Goal: Task Accomplishment & Management: Manage account settings

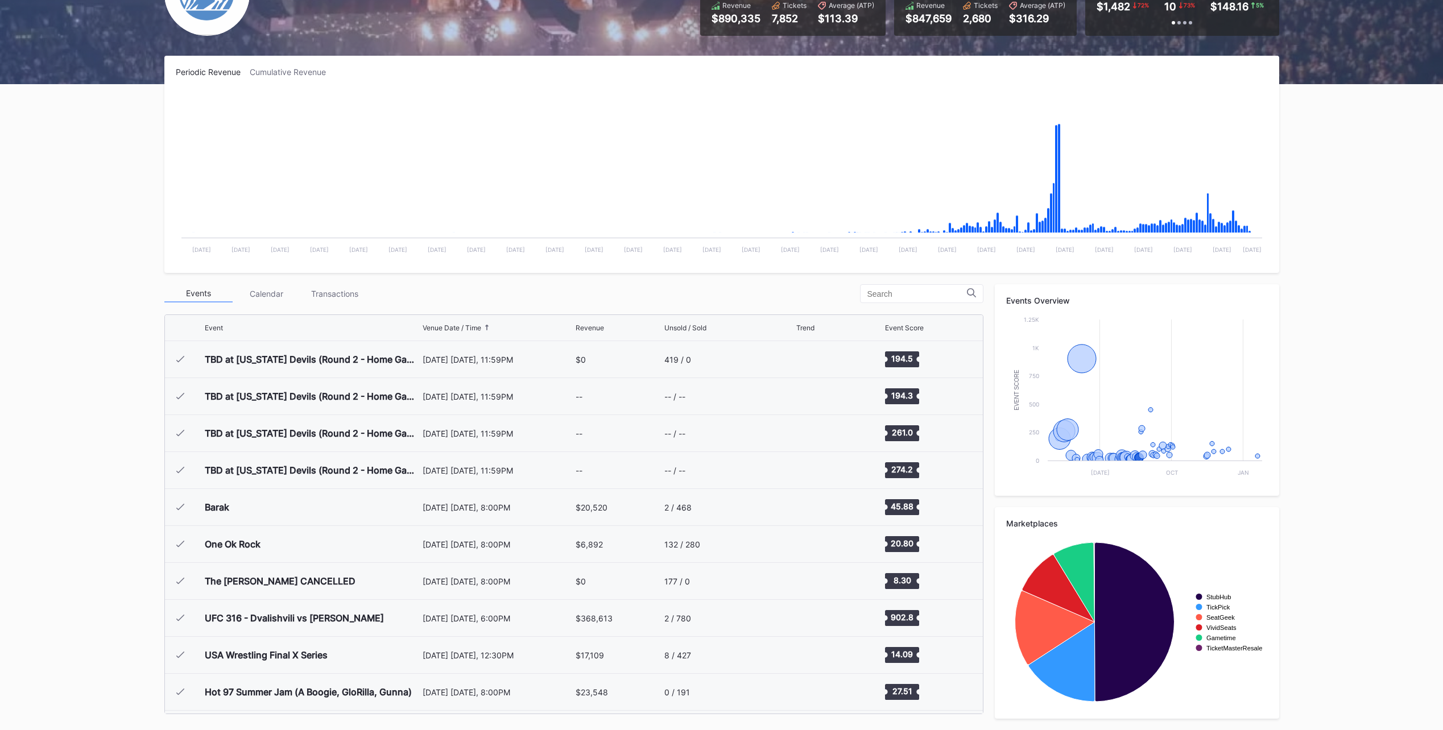
scroll to position [1109, 0]
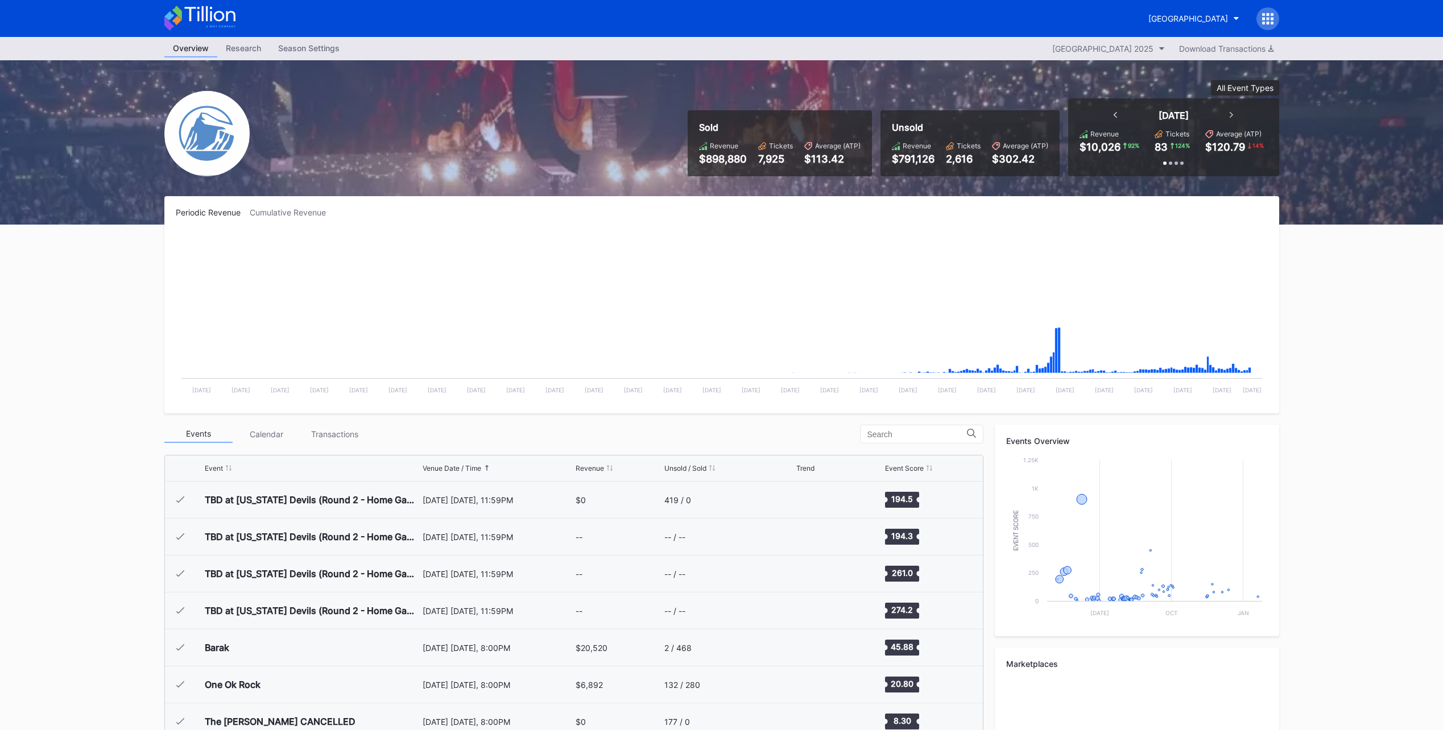
scroll to position [1109, 0]
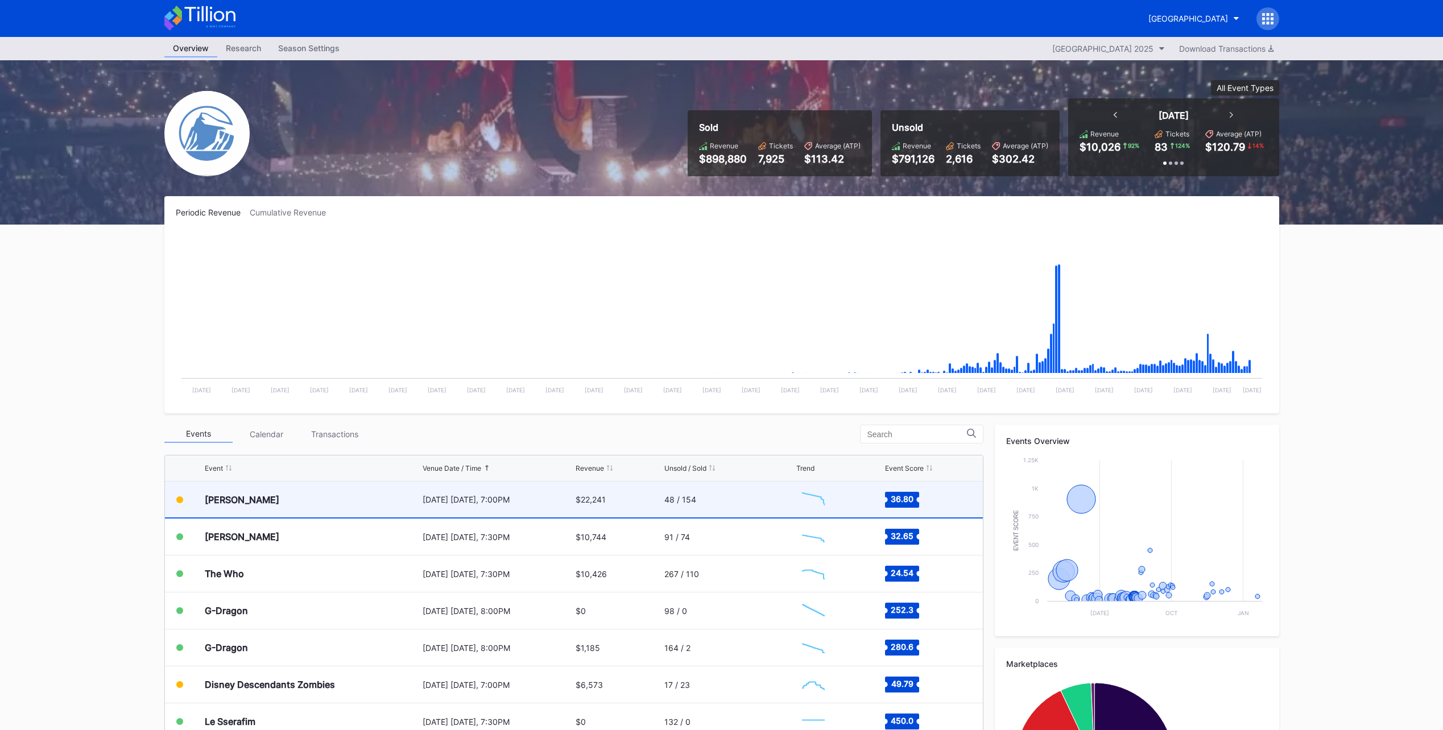
click at [731, 508] on div "48 / 154" at bounding box center [728, 500] width 129 height 36
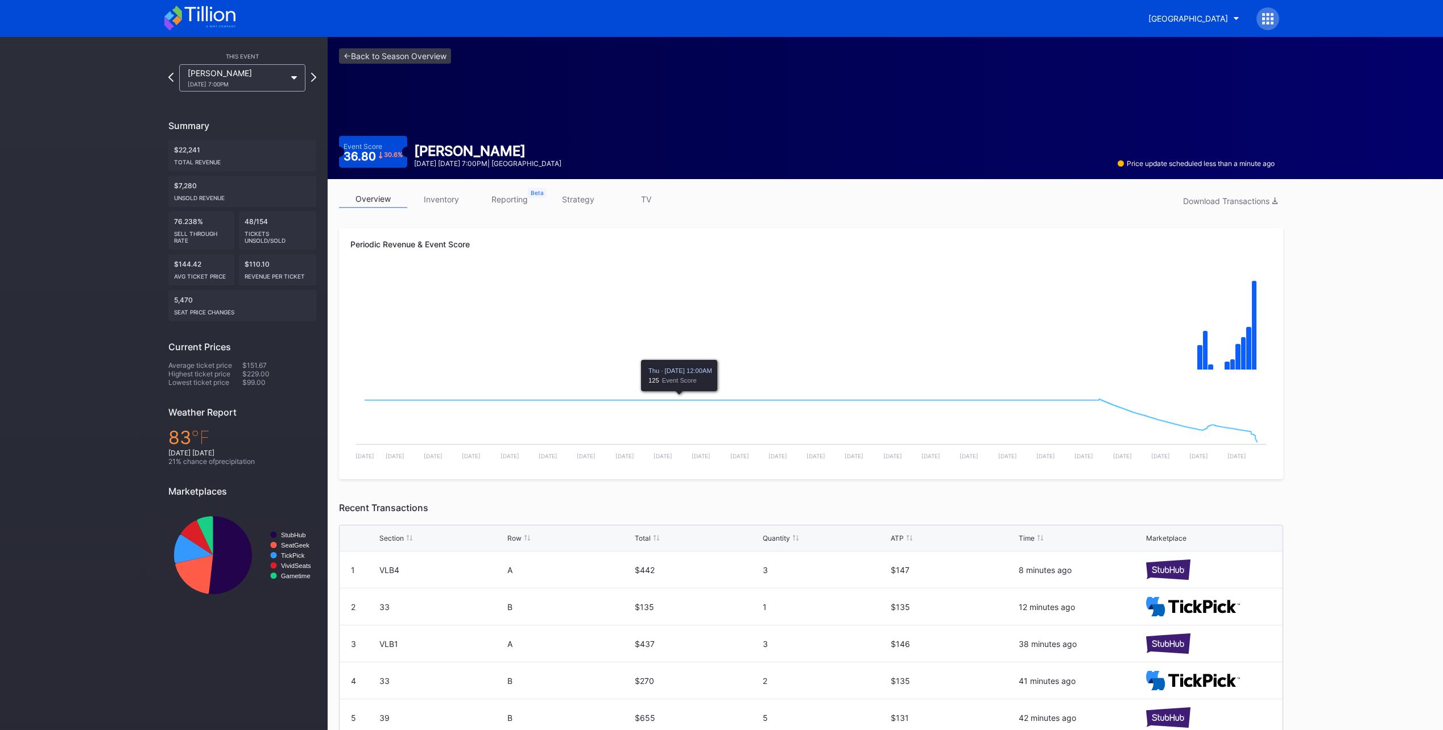
click at [575, 189] on div "overview inventory reporting strategy TV Download Transactions Periodic Revenue…" at bounding box center [811, 514] width 967 height 671
click at [574, 200] on link "strategy" at bounding box center [578, 199] width 68 height 18
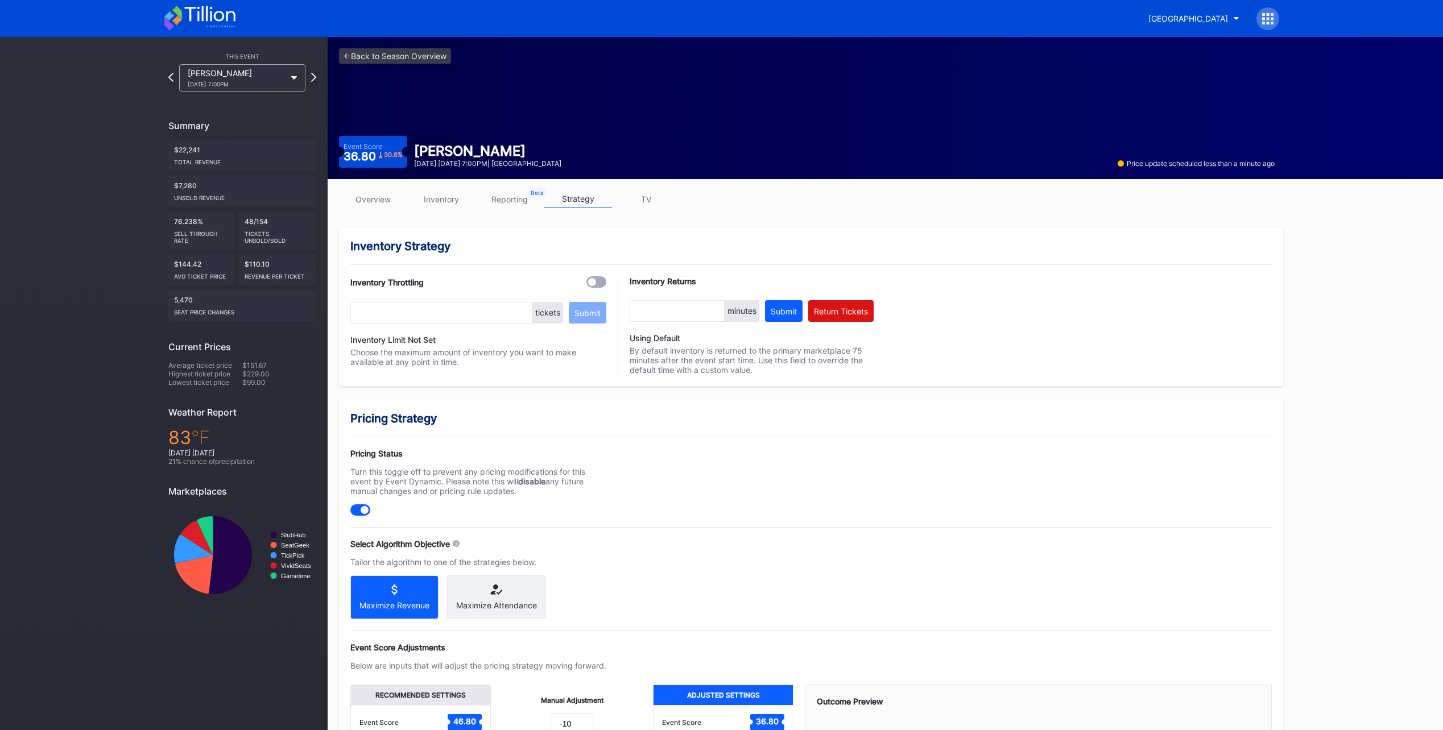
scroll to position [209, 0]
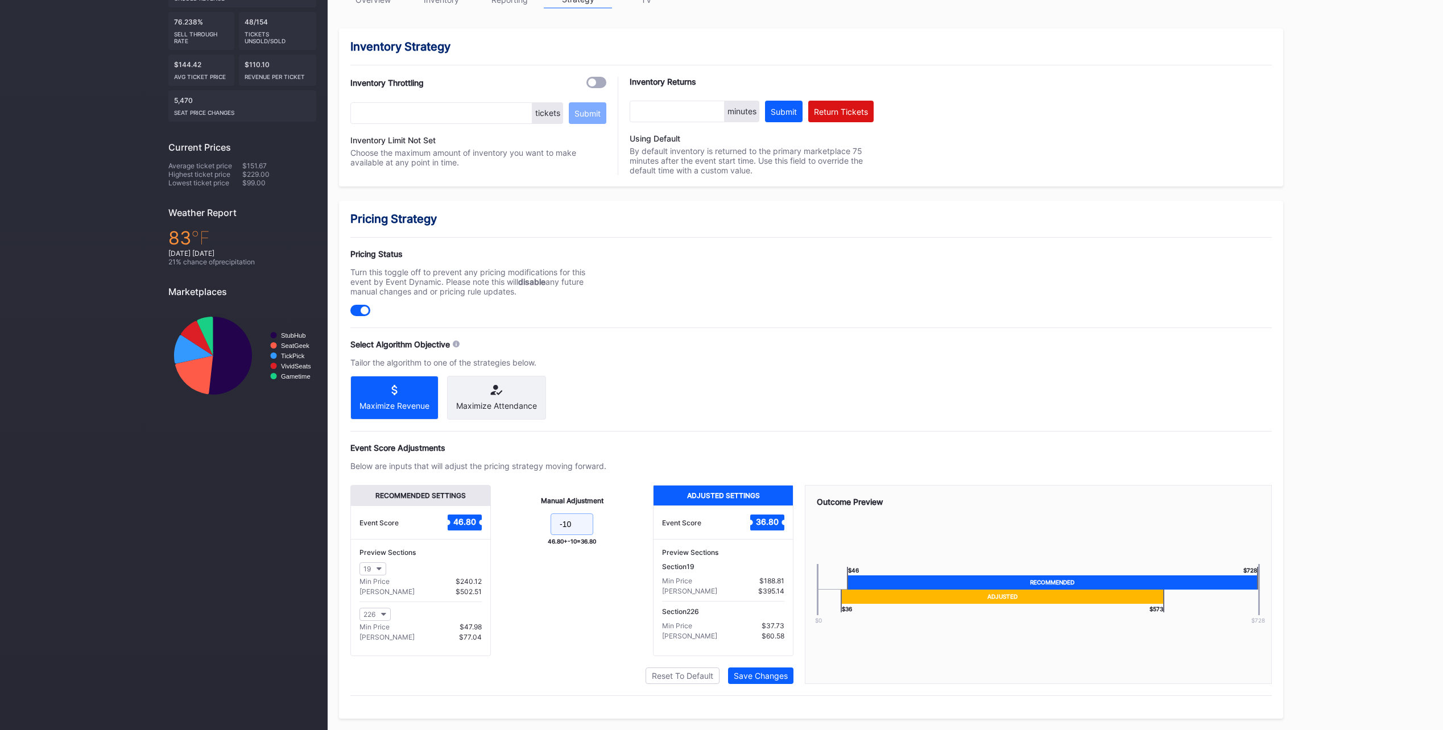
click at [583, 524] on input "-10" at bounding box center [571, 524] width 43 height 22
type input "-15"
click at [766, 679] on div "Save Changes" at bounding box center [760, 676] width 54 height 10
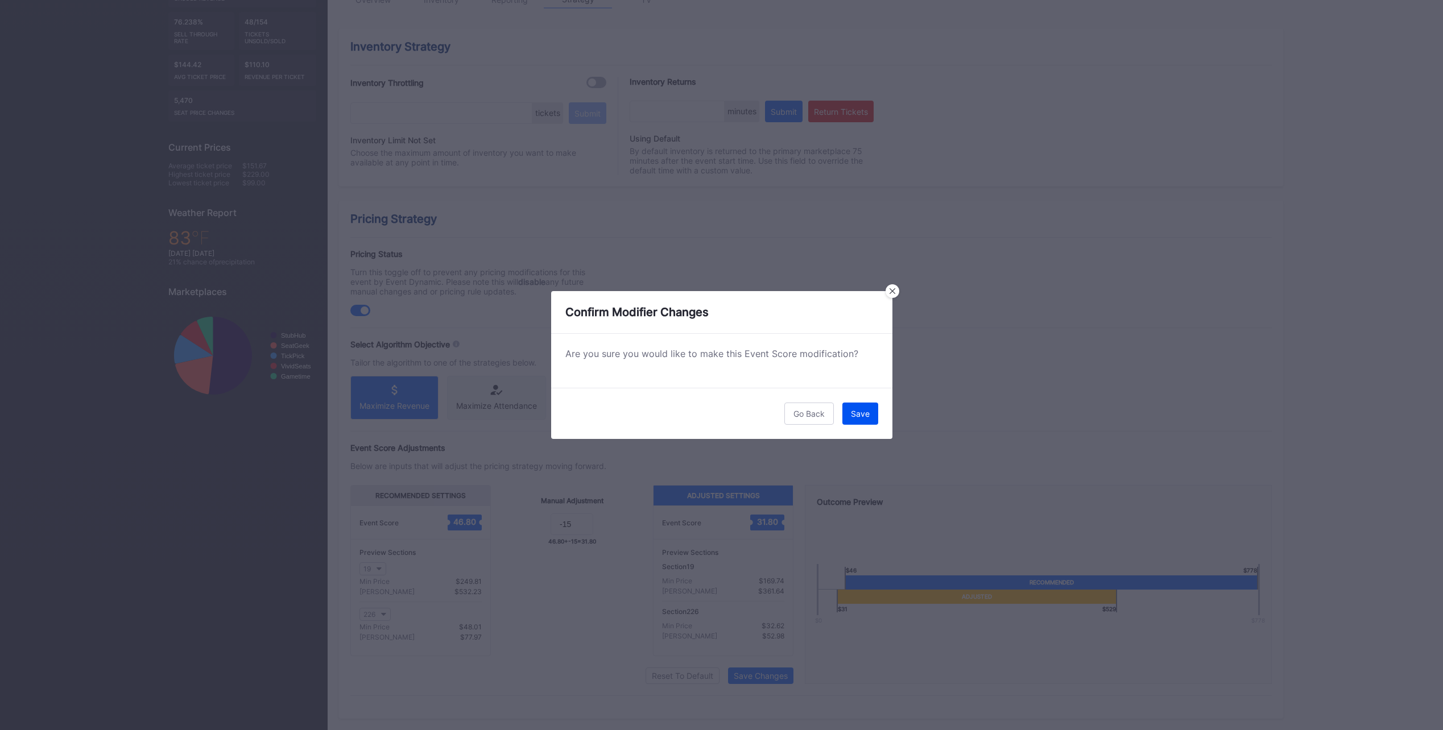
click at [863, 411] on div "Save" at bounding box center [860, 414] width 19 height 10
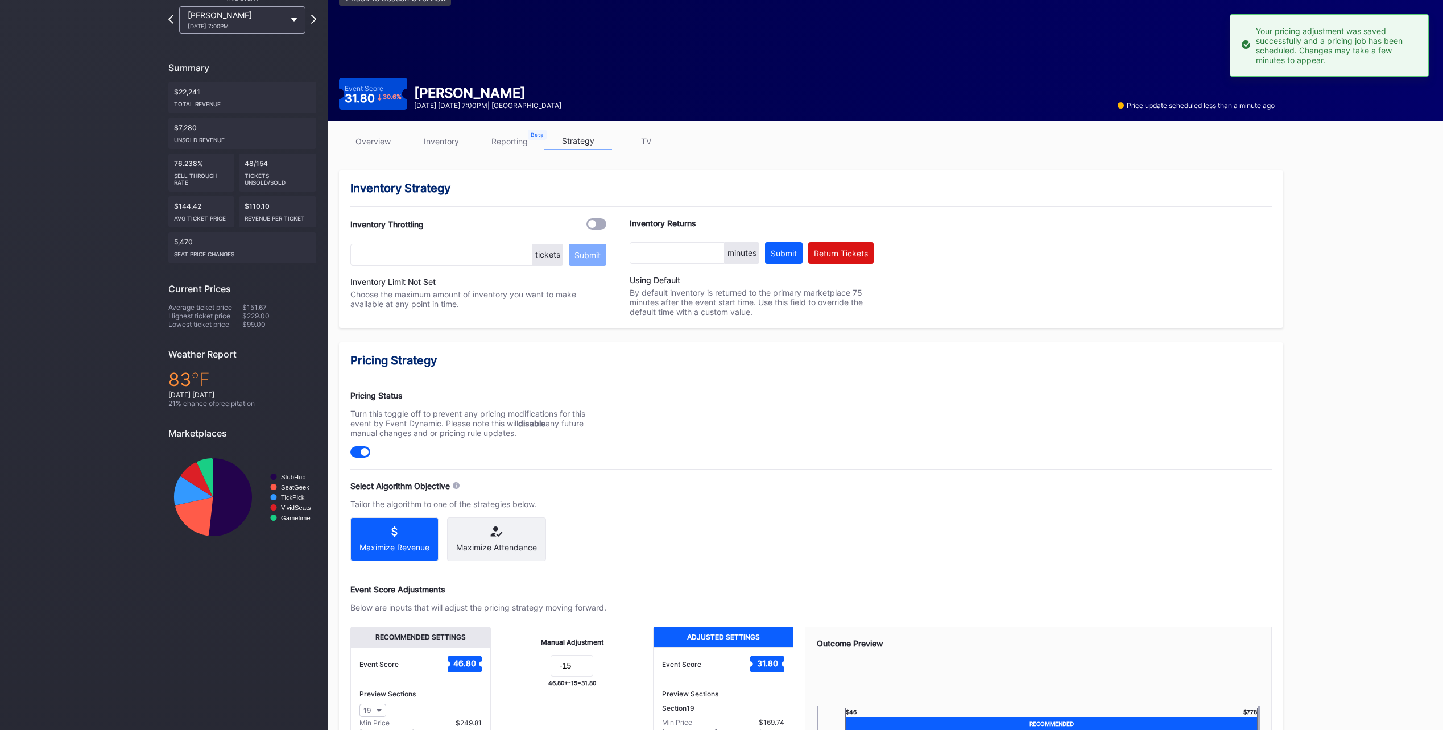
scroll to position [0, 0]
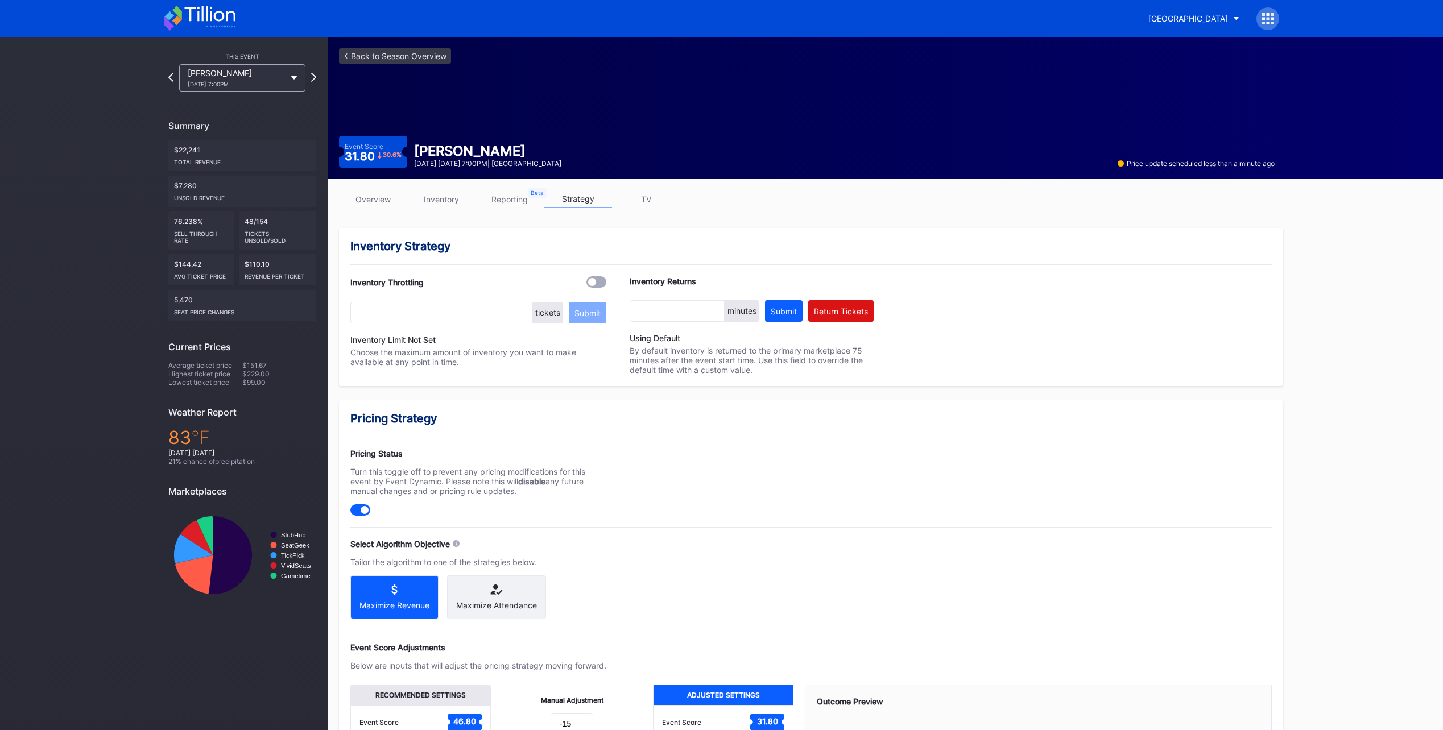
click at [434, 194] on link "inventory" at bounding box center [441, 199] width 68 height 18
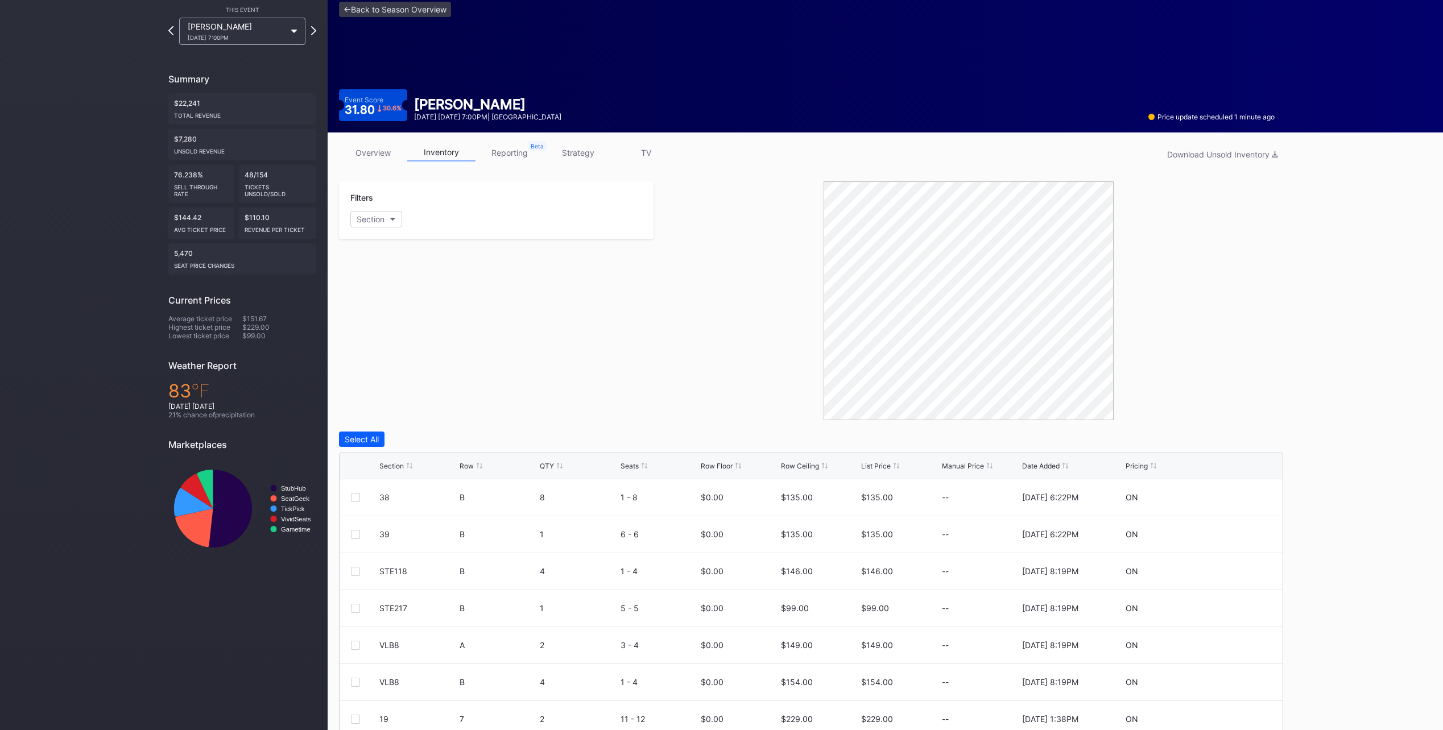
scroll to position [94, 0]
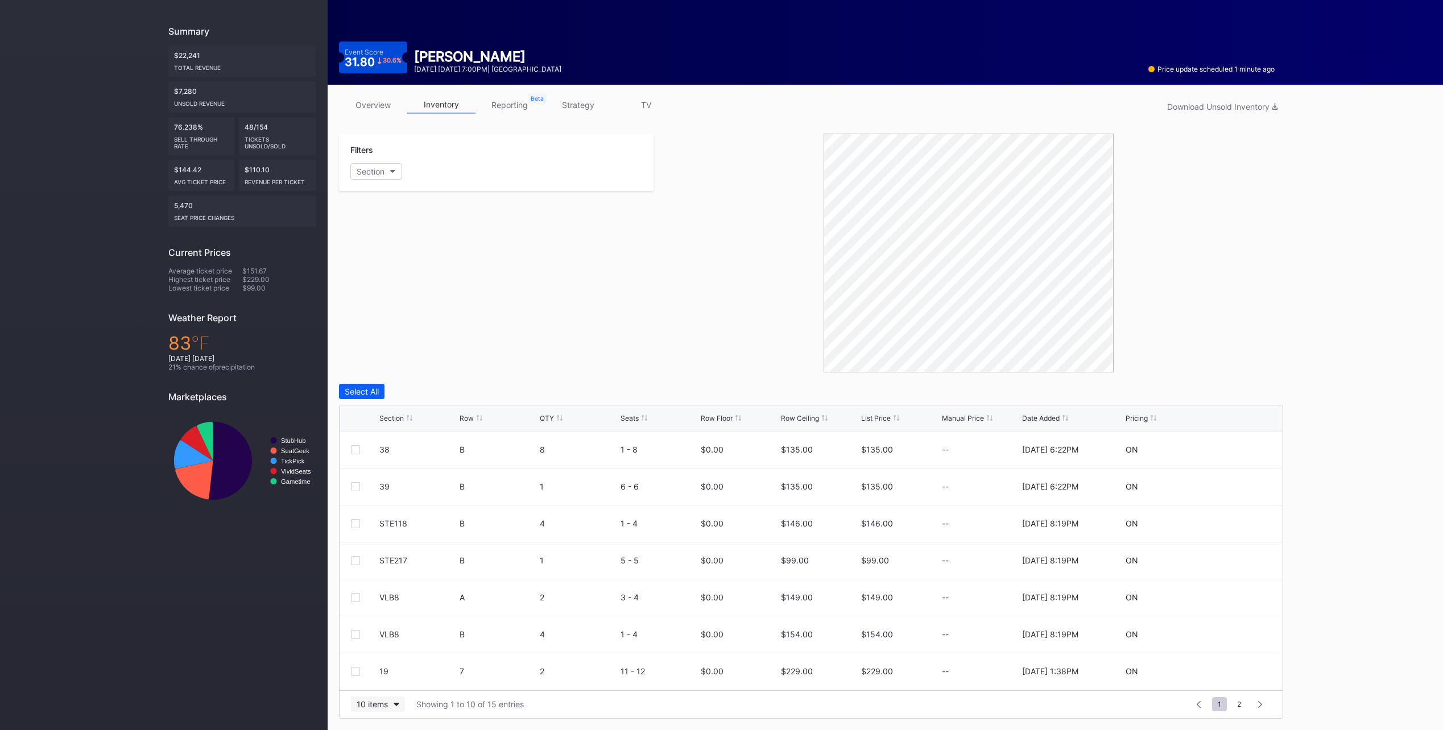
click at [377, 707] on div "10 items" at bounding box center [372, 704] width 31 height 10
click at [377, 678] on div "200 items" at bounding box center [377, 676] width 37 height 10
click at [871, 418] on div "List Price" at bounding box center [876, 418] width 30 height 9
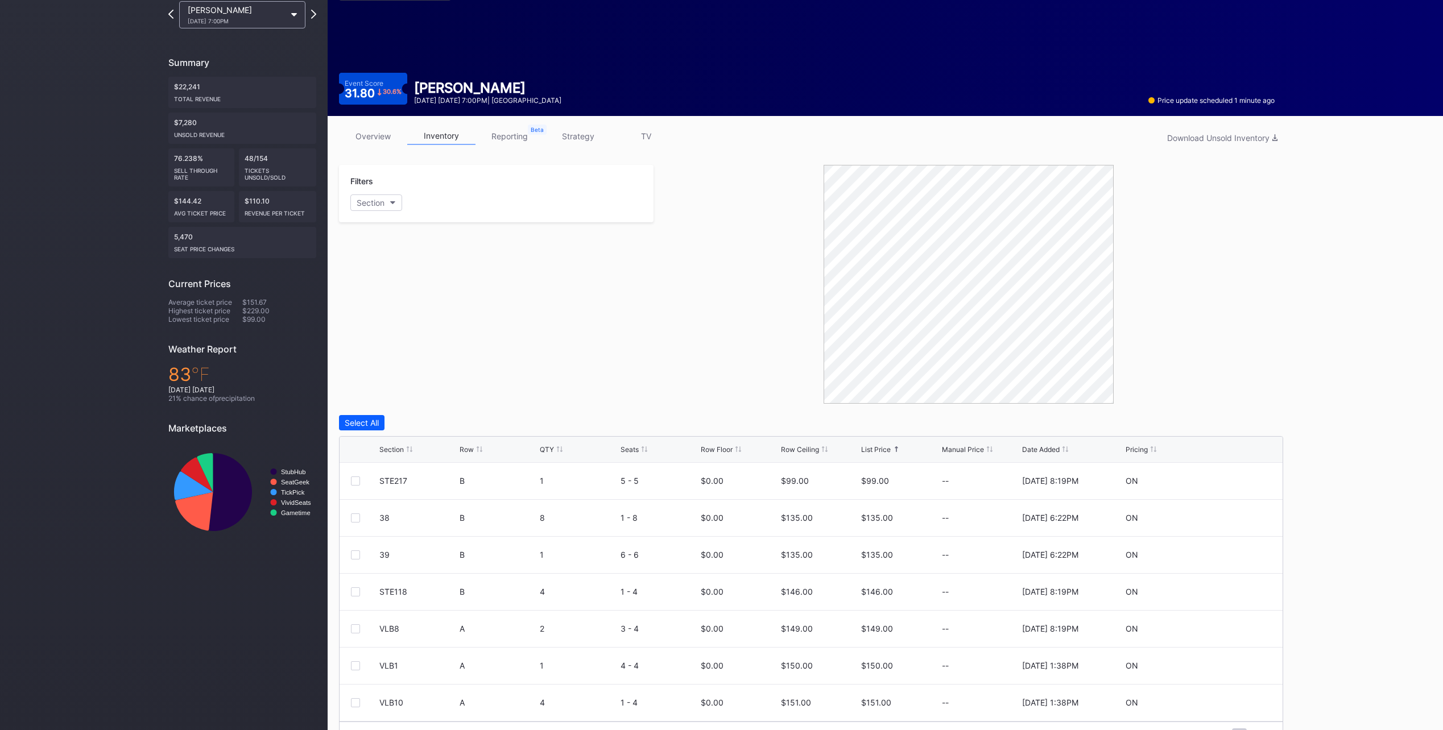
scroll to position [0, 0]
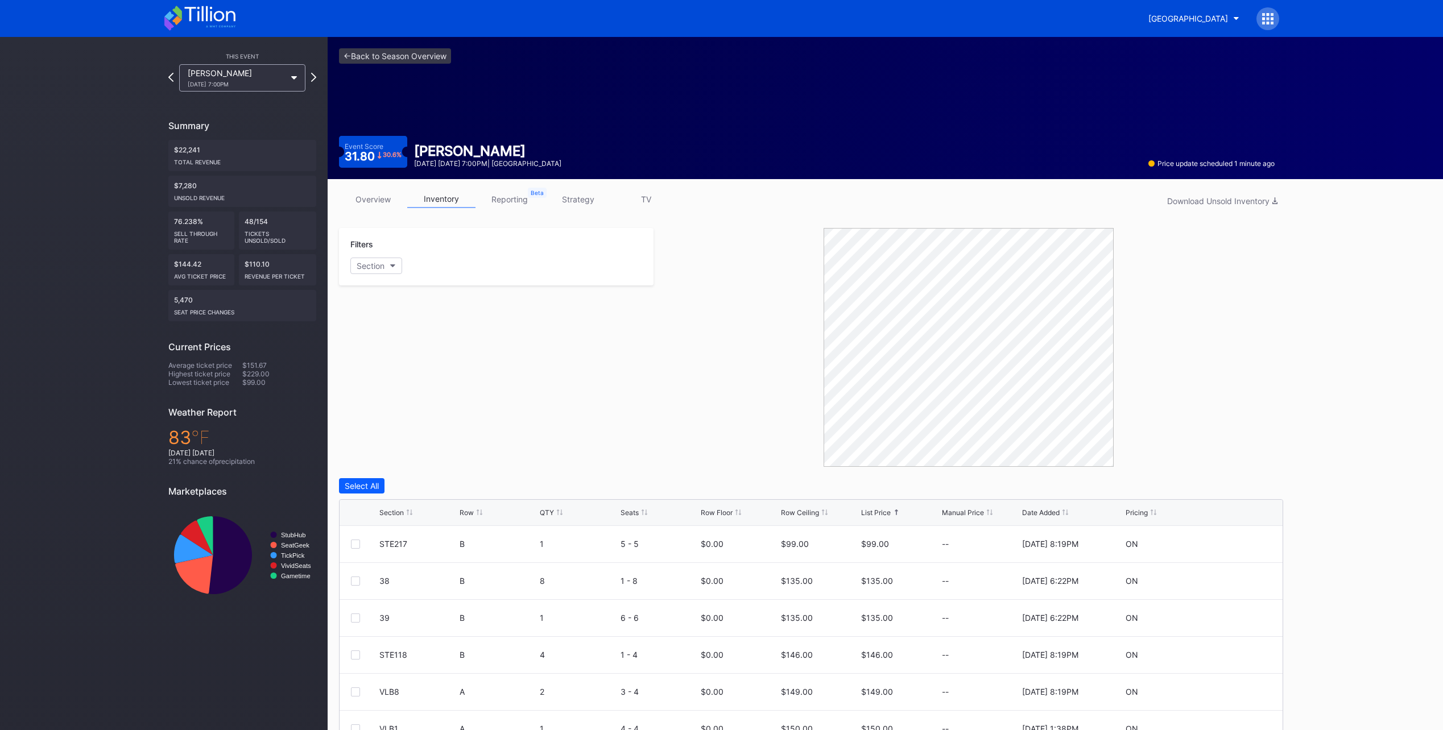
click at [223, 20] on icon at bounding box center [199, 18] width 71 height 25
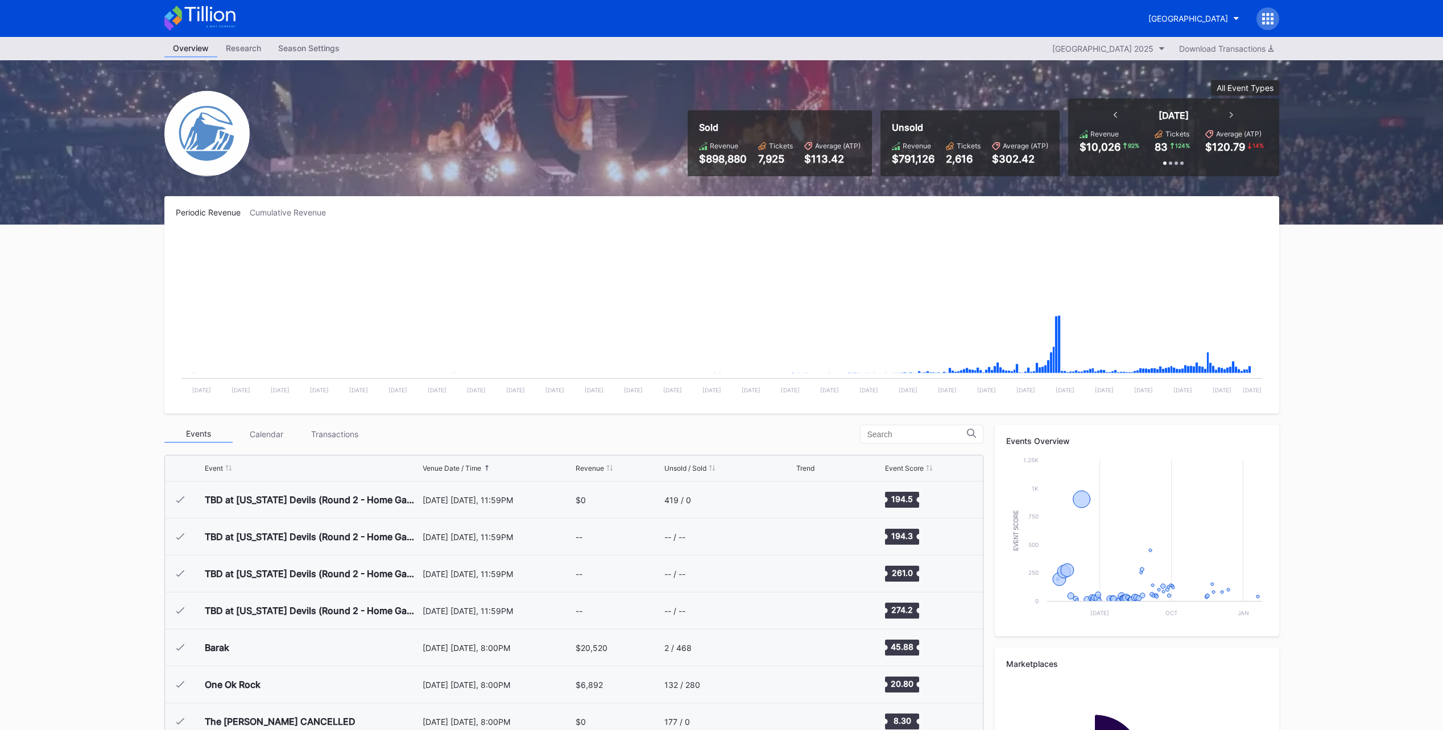
scroll to position [1109, 0]
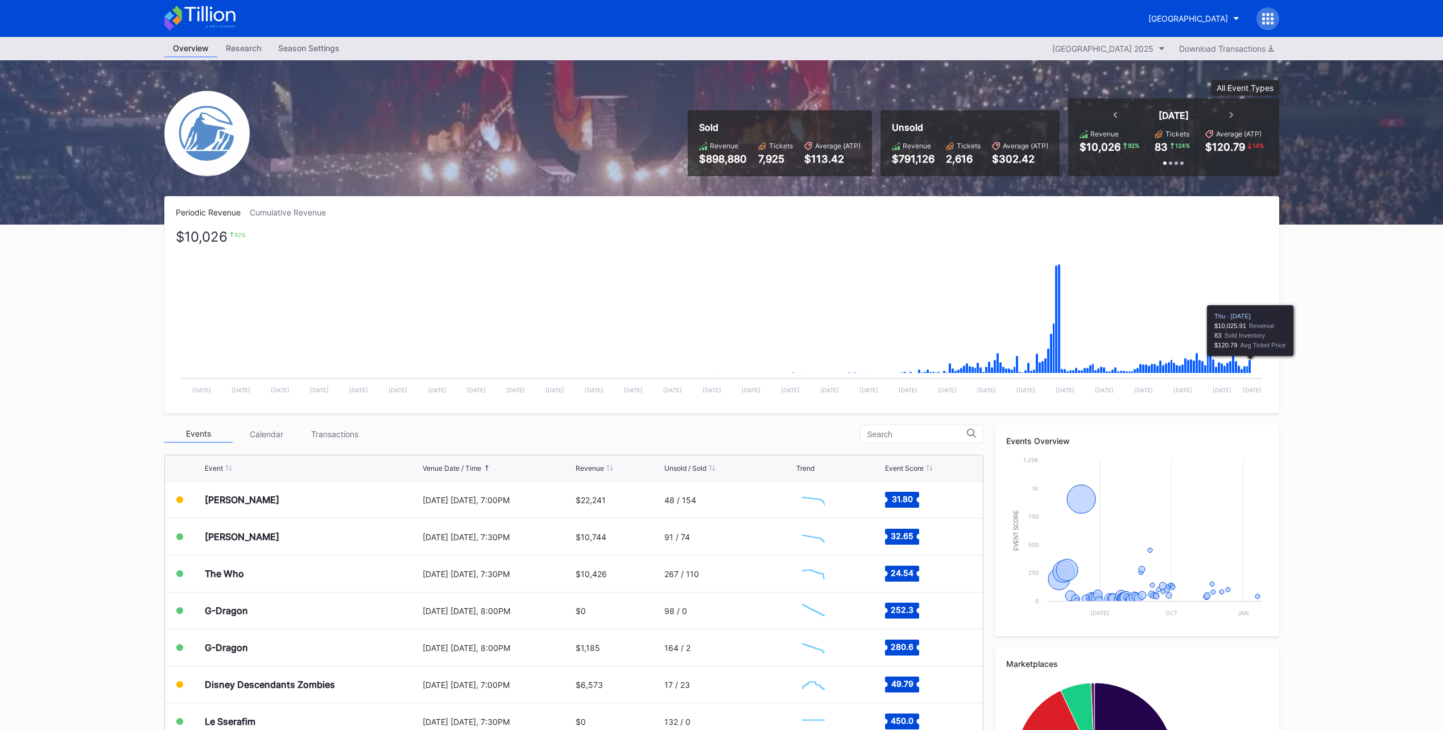
click at [1250, 368] on icon "Chart title" at bounding box center [1249, 367] width 3 height 14
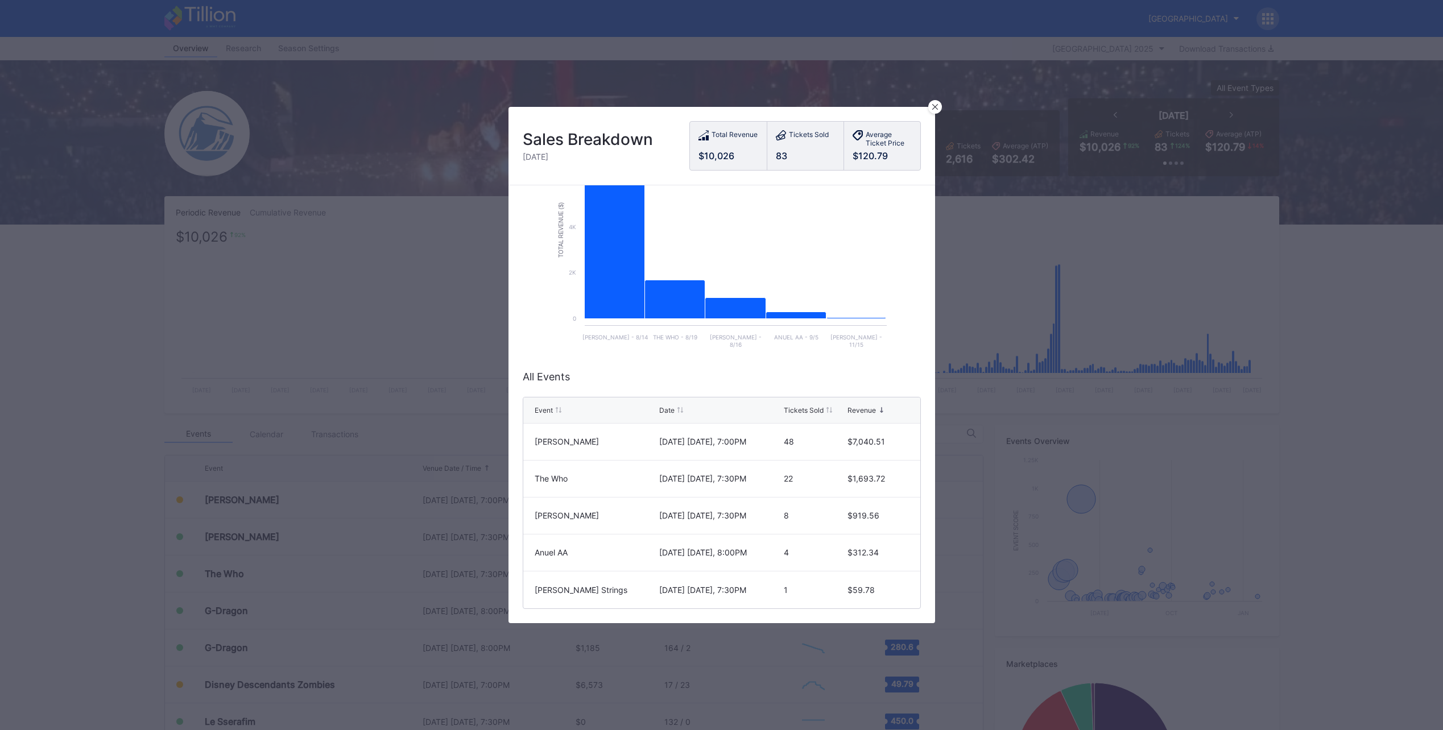
scroll to position [100, 0]
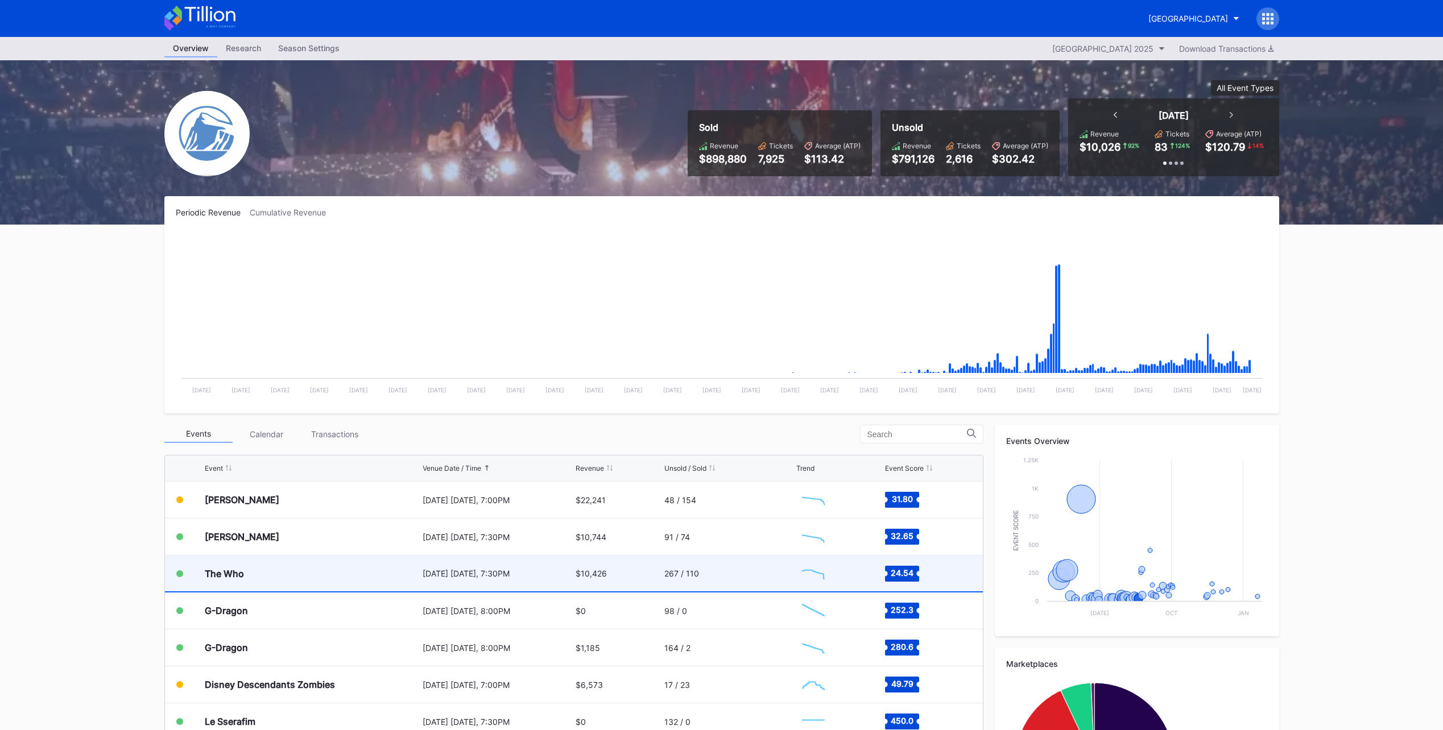
click at [359, 570] on div "The Who" at bounding box center [312, 574] width 215 height 36
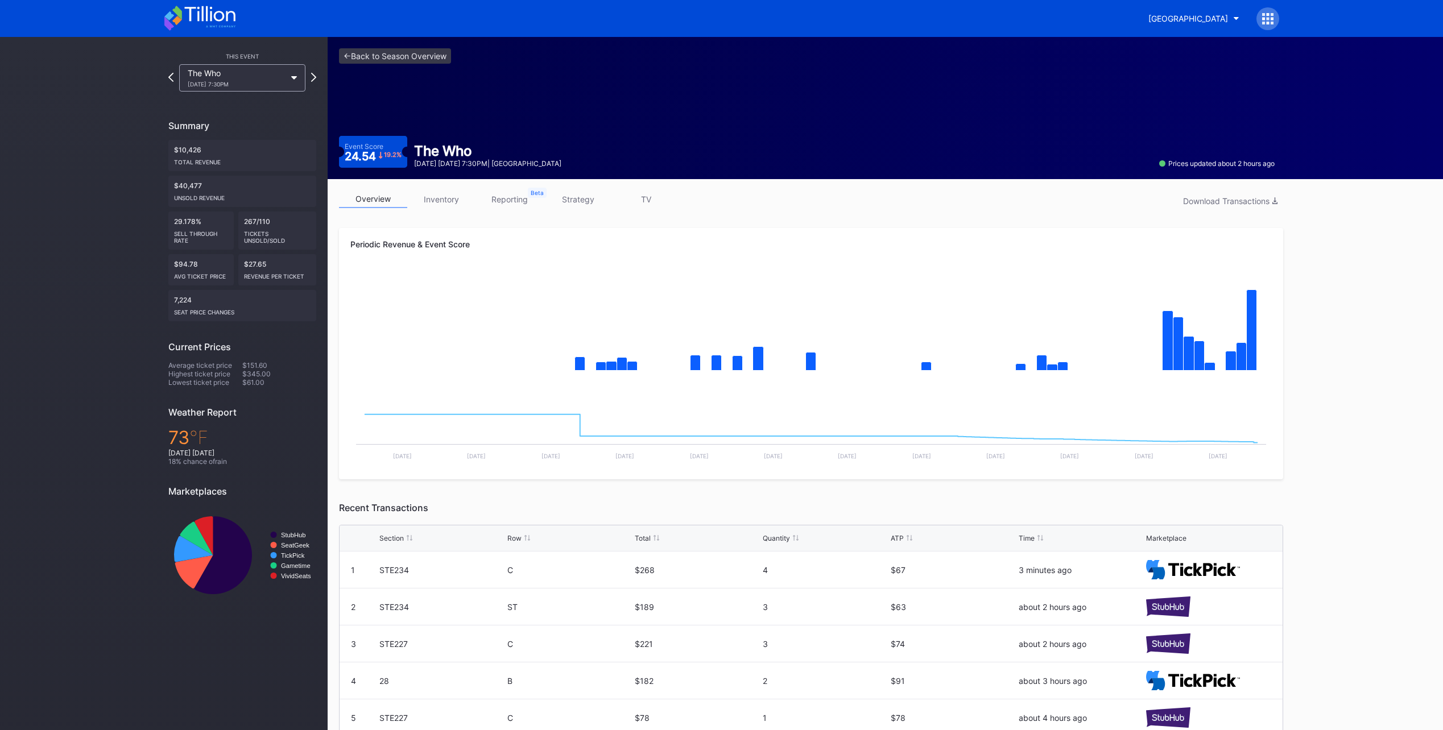
click at [588, 198] on link "strategy" at bounding box center [578, 199] width 68 height 18
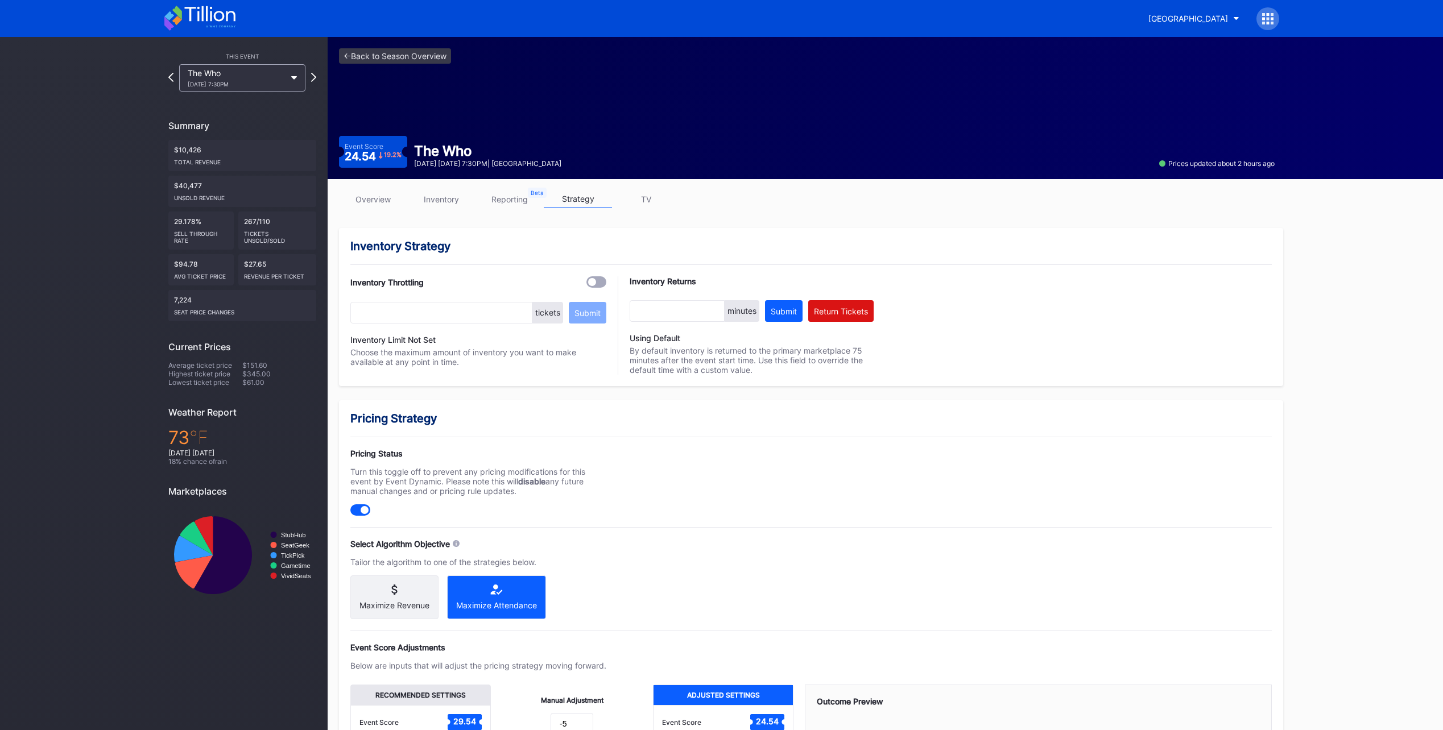
click at [419, 197] on link "inventory" at bounding box center [441, 199] width 68 height 18
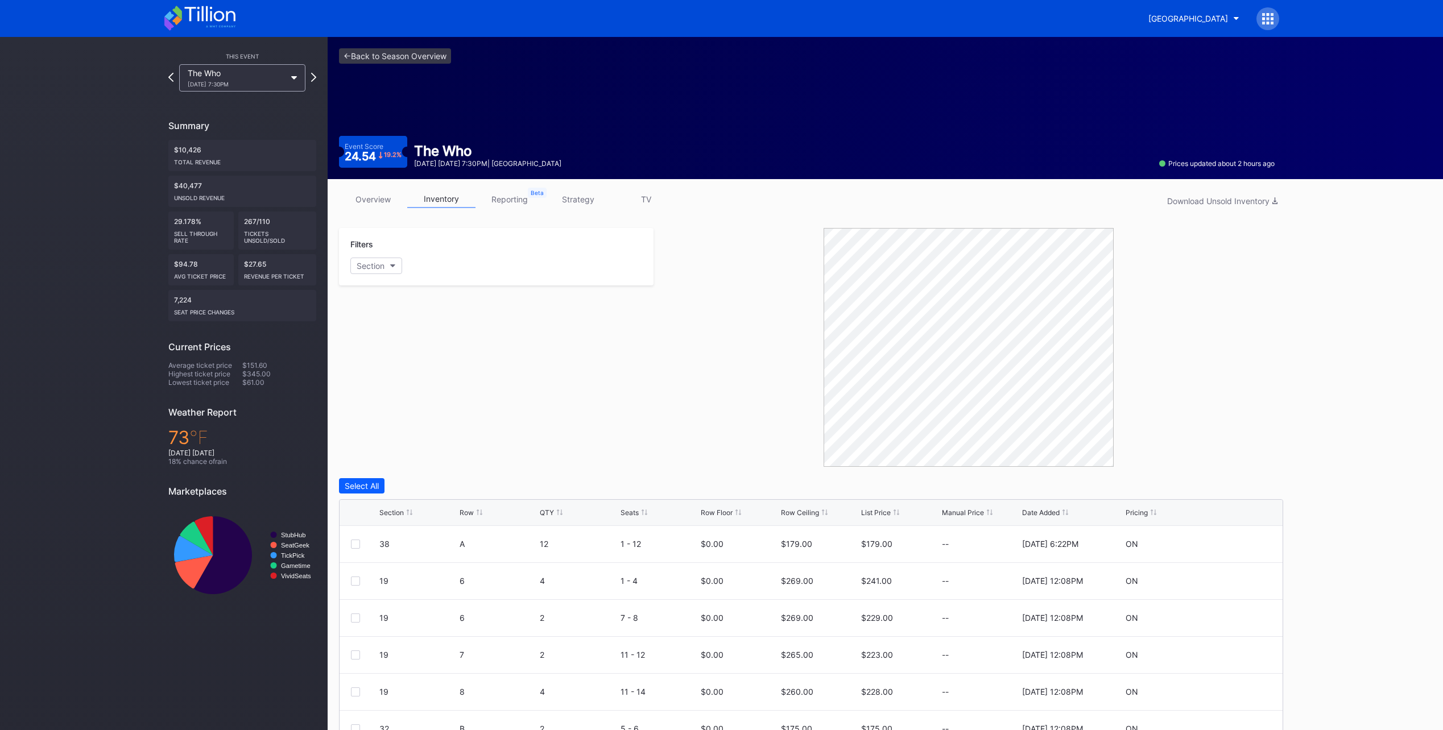
click at [565, 194] on link "strategy" at bounding box center [578, 199] width 68 height 18
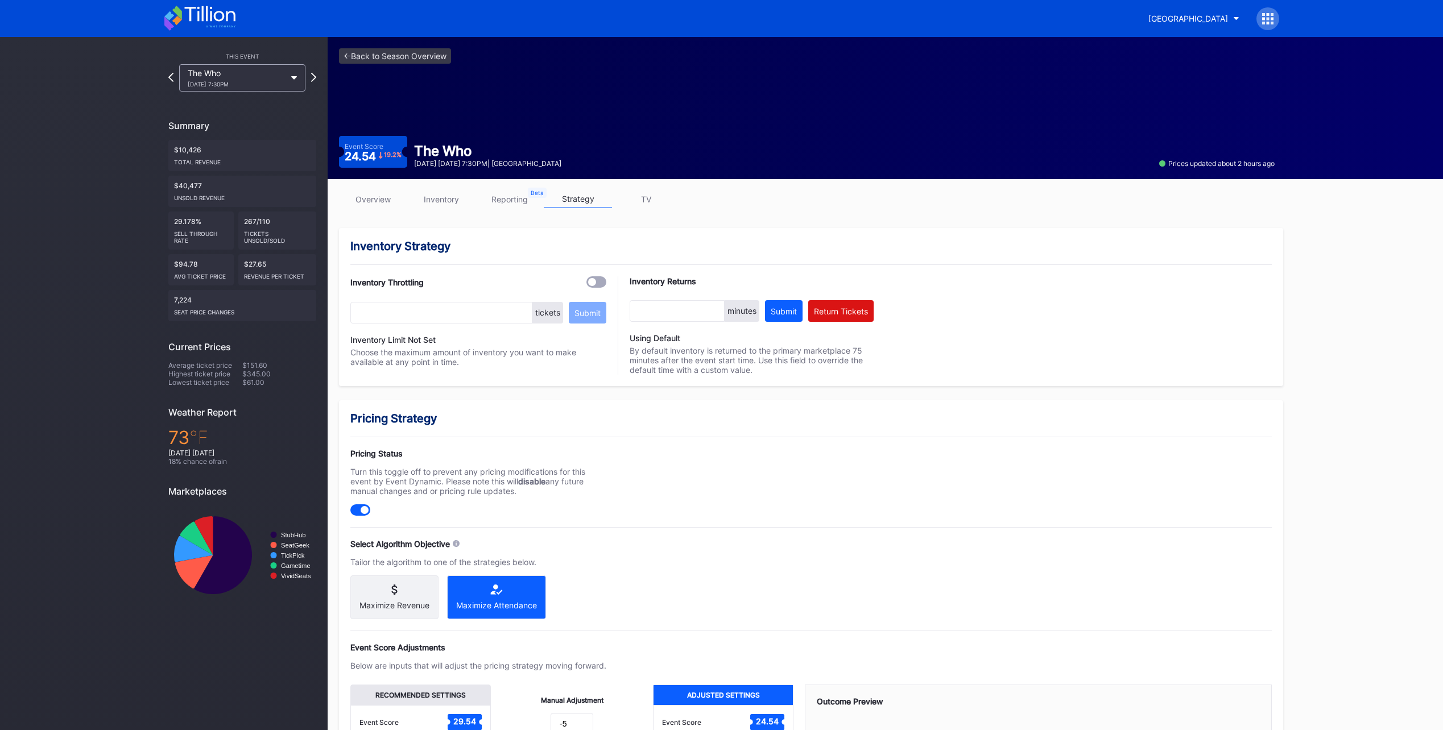
click at [198, 12] on icon at bounding box center [209, 13] width 51 height 15
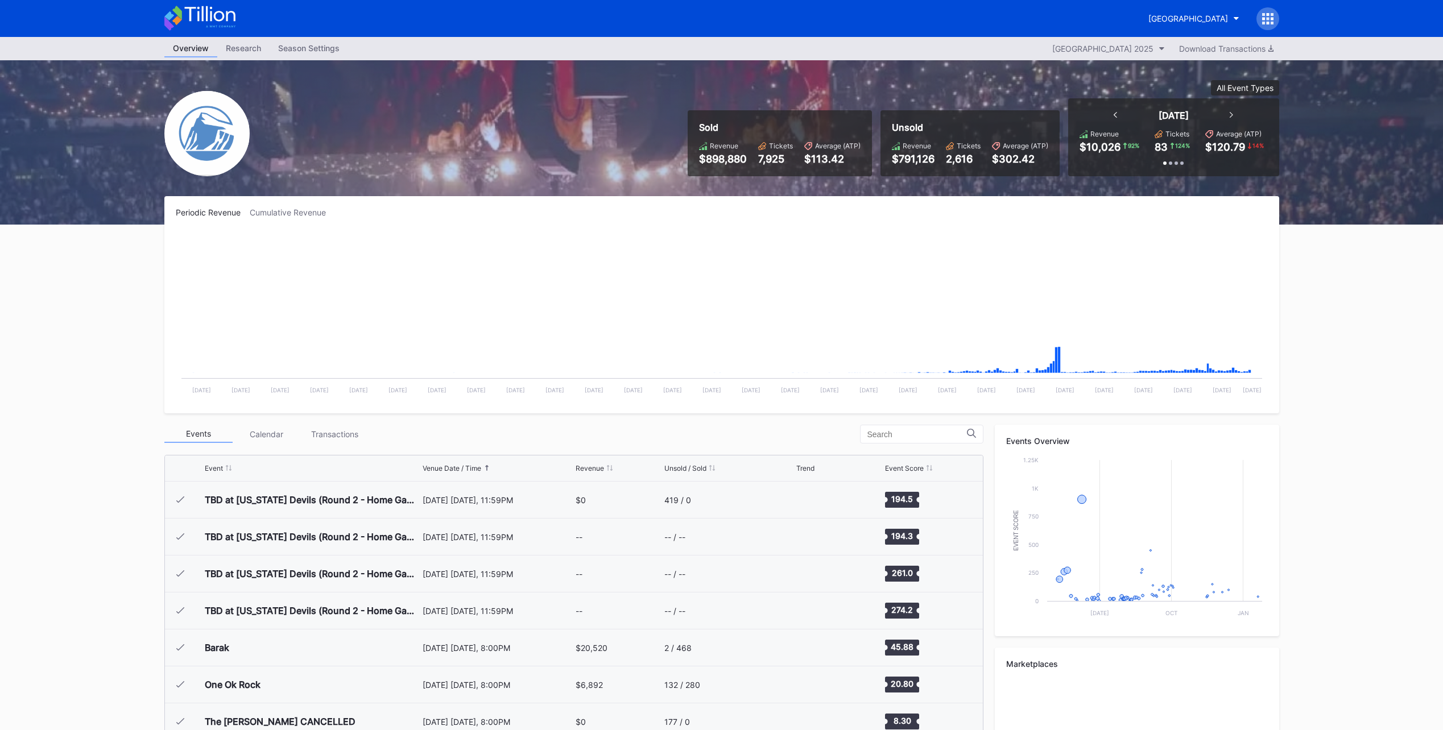
scroll to position [1109, 0]
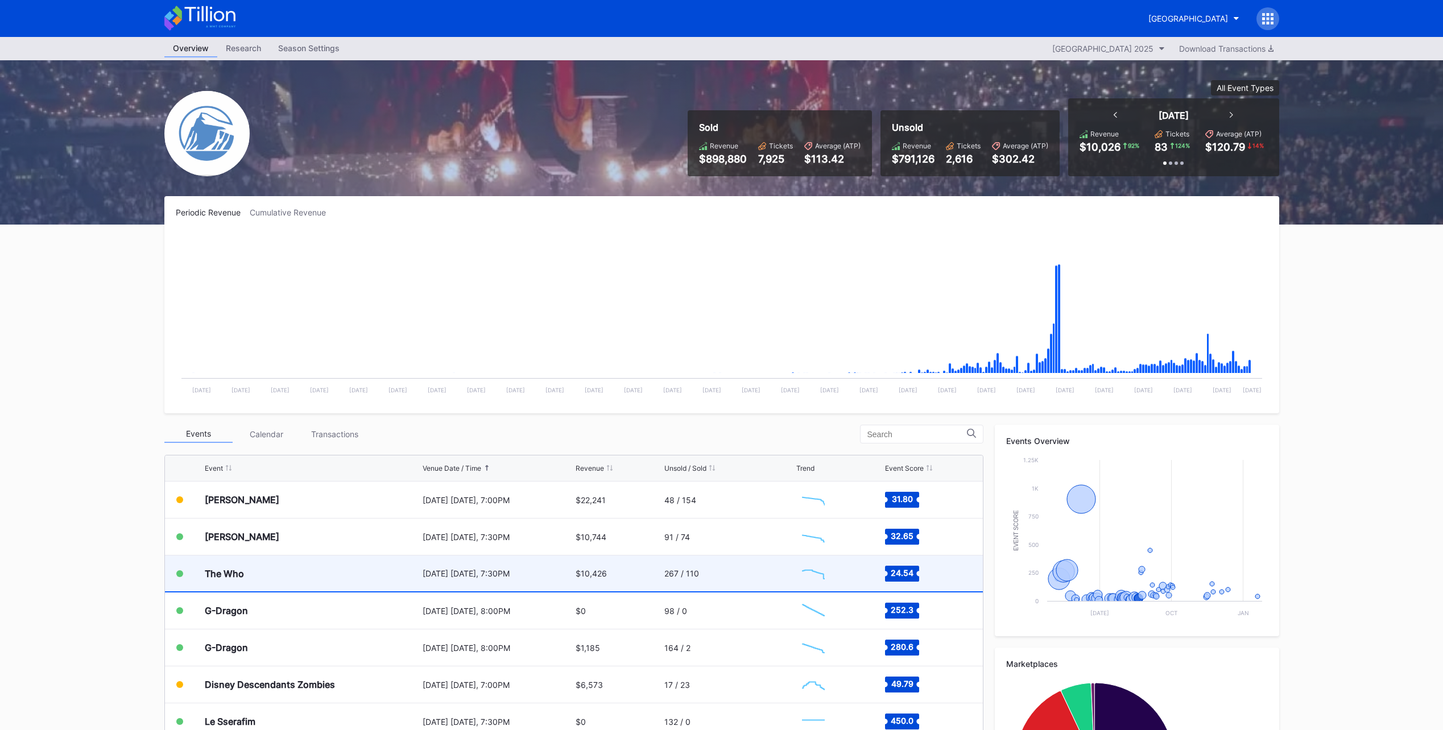
click at [288, 566] on div "The Who" at bounding box center [312, 574] width 215 height 36
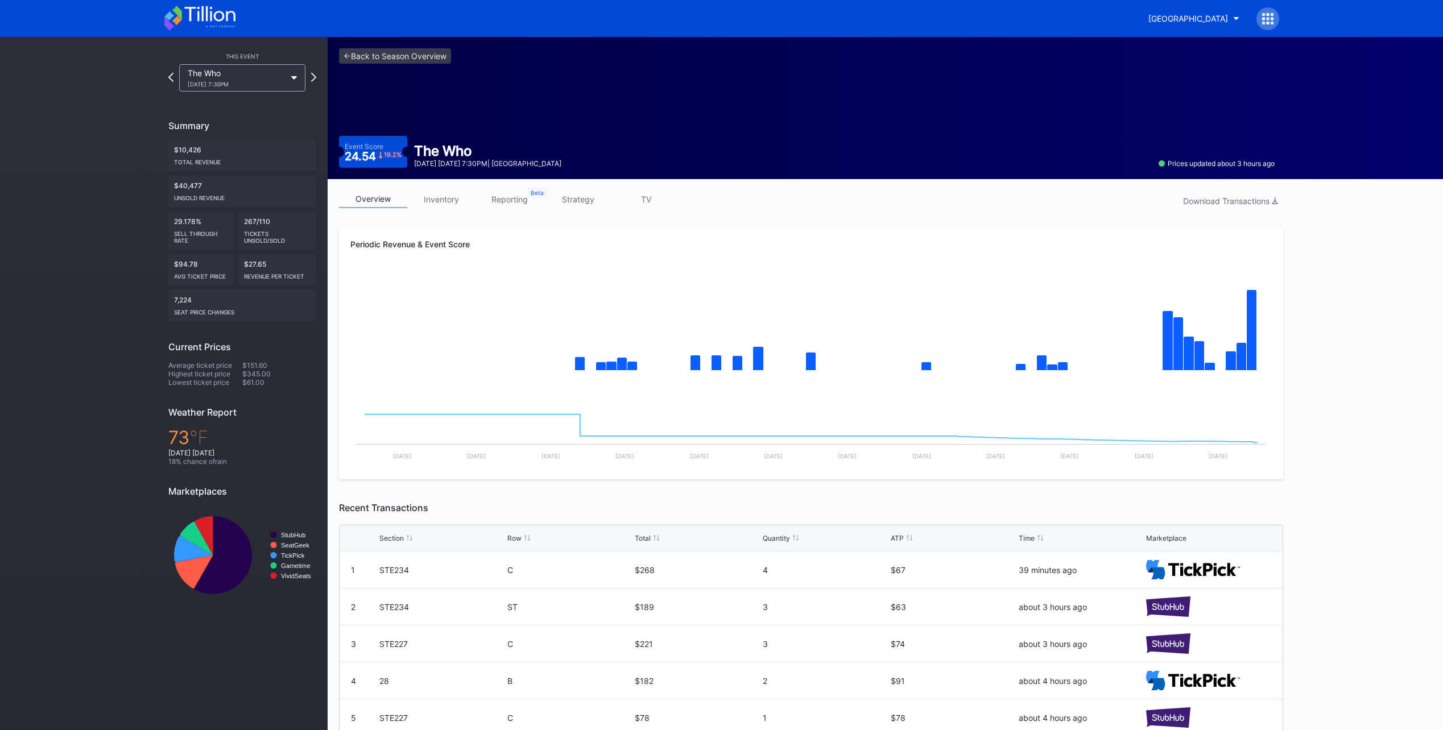
click at [199, 23] on icon at bounding box center [199, 18] width 71 height 25
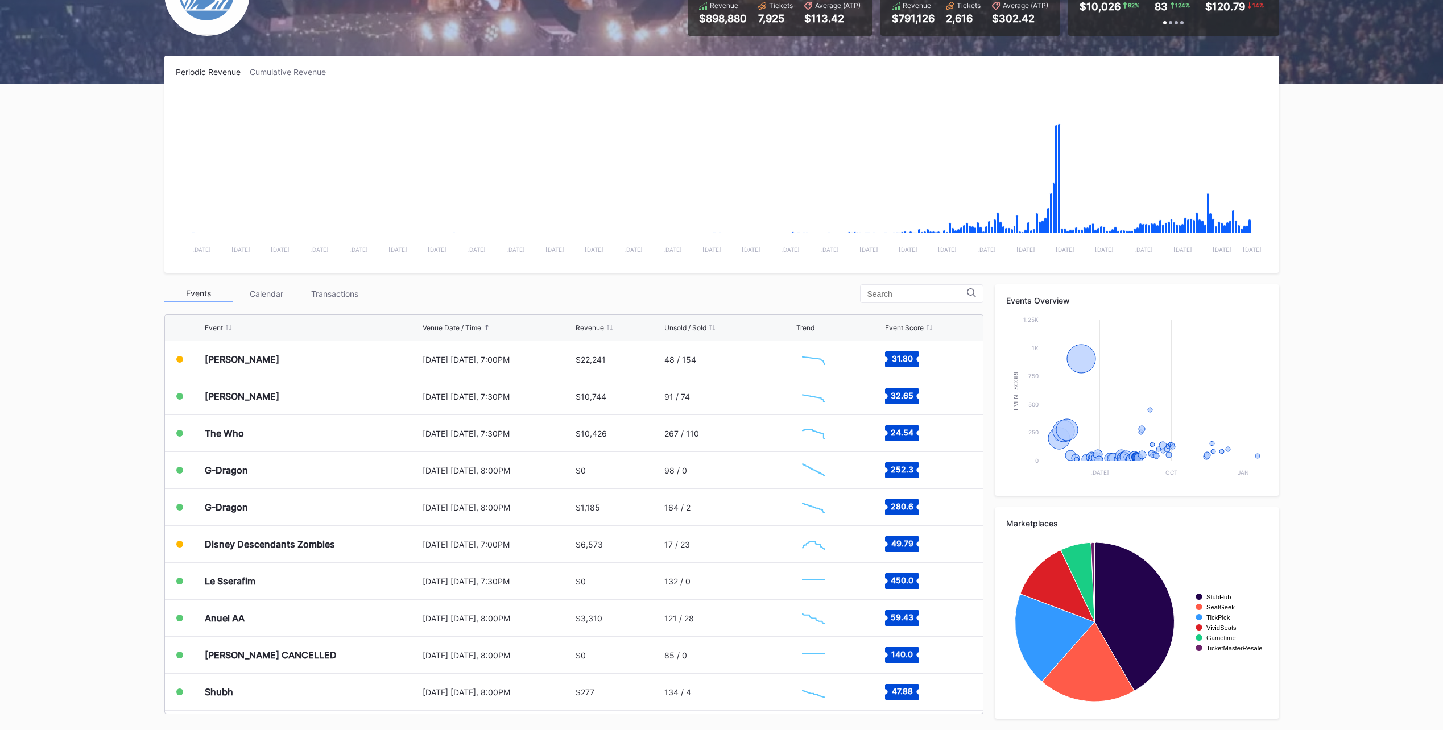
scroll to position [1109, 0]
